Goal: Task Accomplishment & Management: Manage account settings

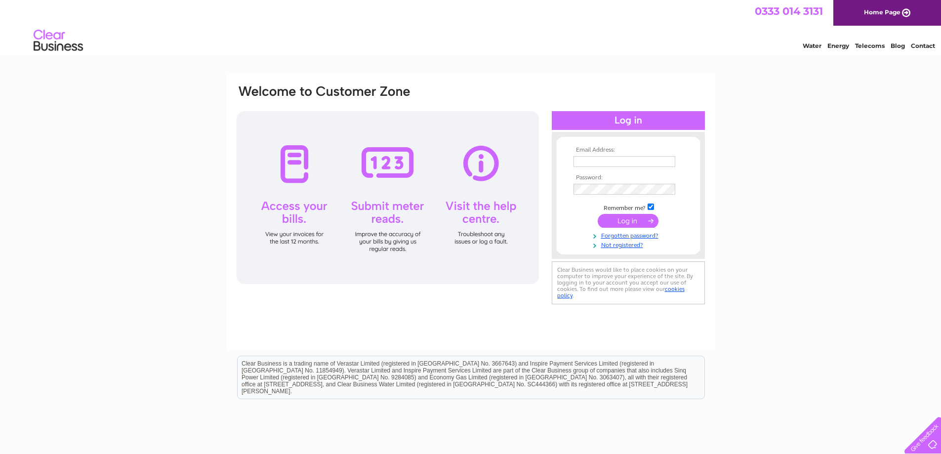
type input "csssupplies@gmail.com"
click at [625, 220] on input "submit" at bounding box center [628, 221] width 61 height 14
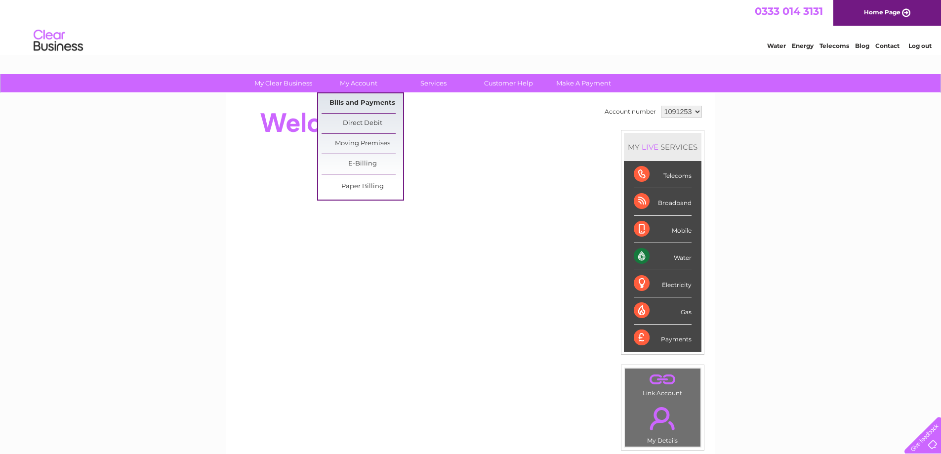
click at [370, 99] on link "Bills and Payments" at bounding box center [362, 103] width 81 height 20
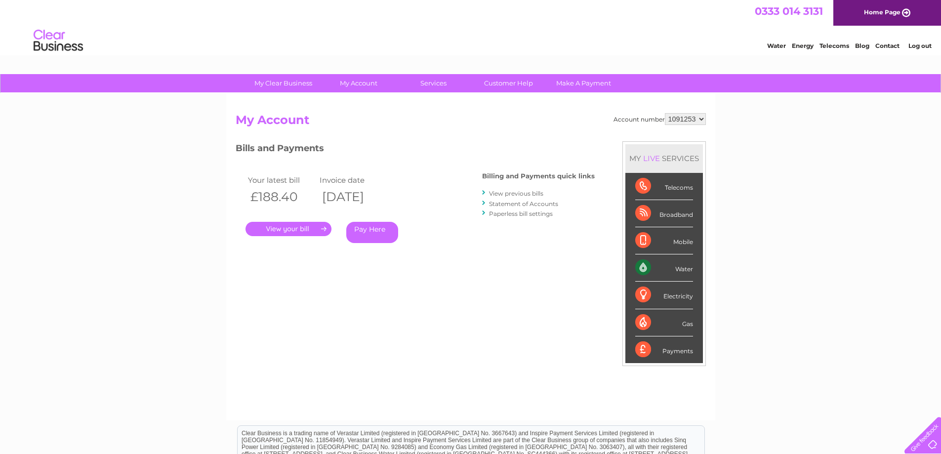
click at [287, 230] on link "." at bounding box center [288, 229] width 86 height 14
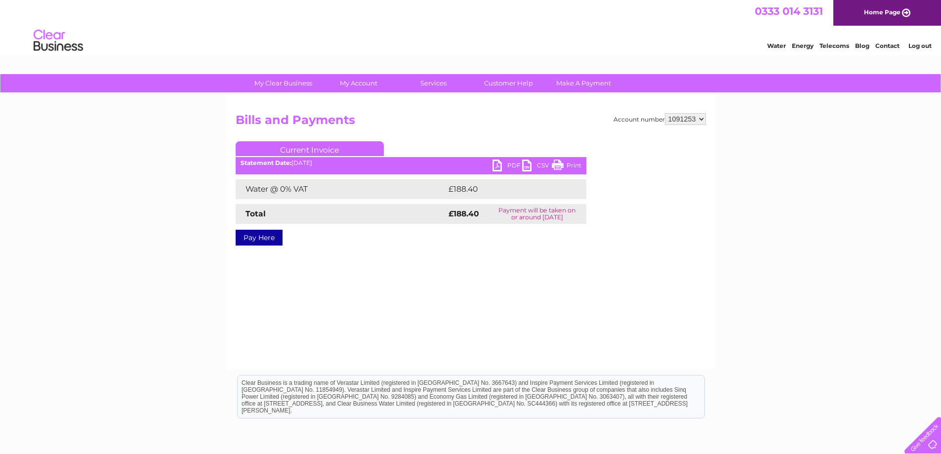
click at [502, 162] on link "PDF" at bounding box center [507, 167] width 30 height 14
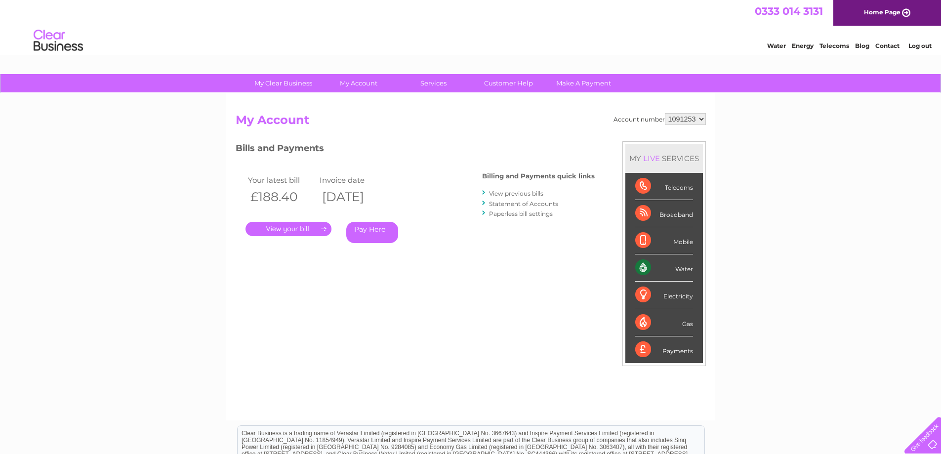
click at [538, 191] on link "View previous bills" at bounding box center [516, 193] width 54 height 7
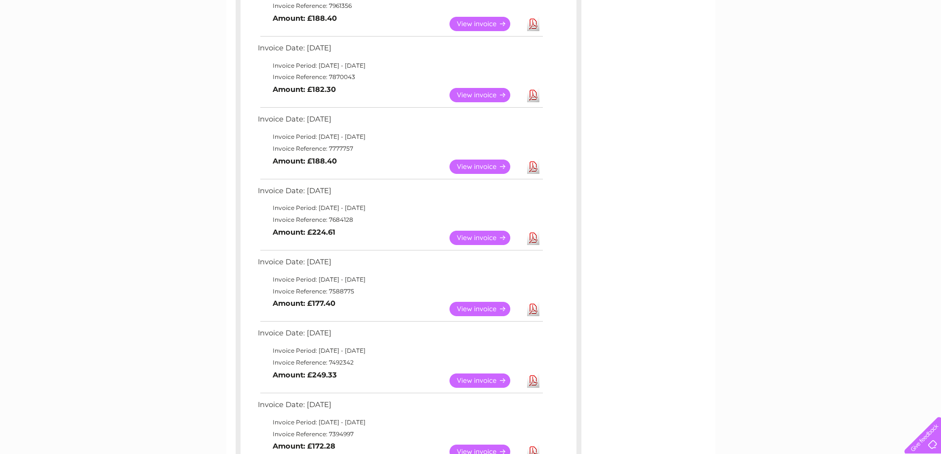
scroll to position [198, 0]
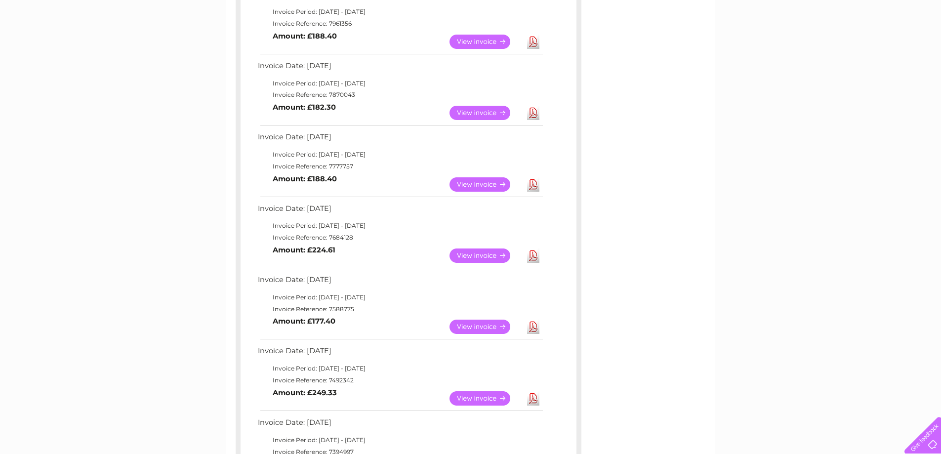
click at [479, 114] on link "View" at bounding box center [485, 113] width 73 height 14
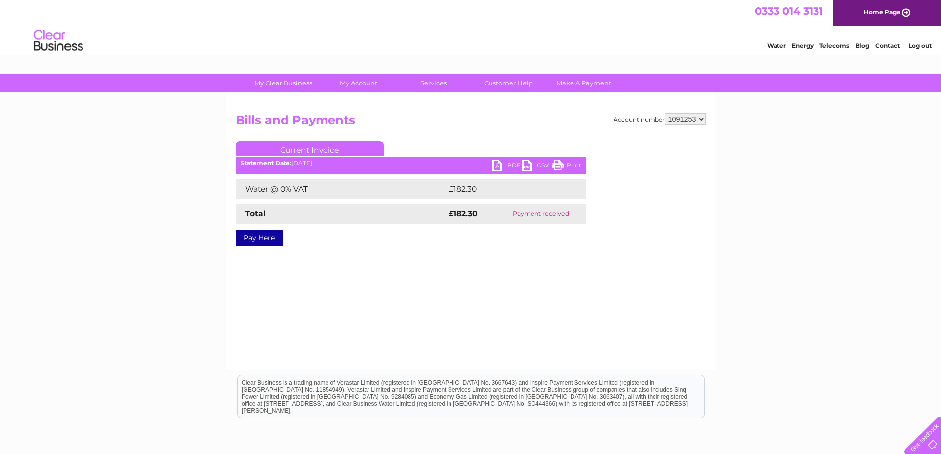
click at [510, 164] on link "PDF" at bounding box center [507, 167] width 30 height 14
click at [501, 162] on link "PDF" at bounding box center [507, 167] width 30 height 14
